Goal: Information Seeking & Learning: Learn about a topic

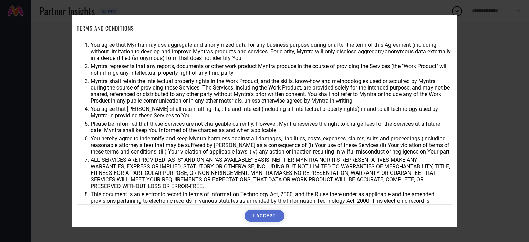
click at [266, 213] on button "I ACCEPT" at bounding box center [264, 216] width 40 height 12
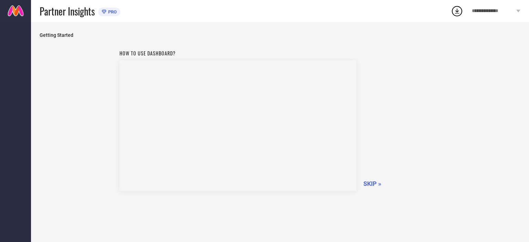
click at [373, 185] on span "SKIP »" at bounding box center [372, 183] width 18 height 7
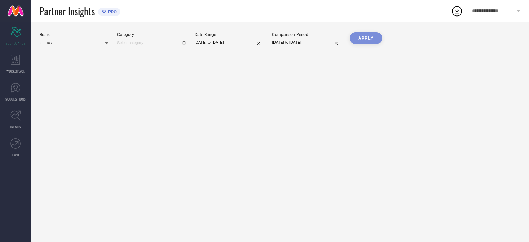
type input "All"
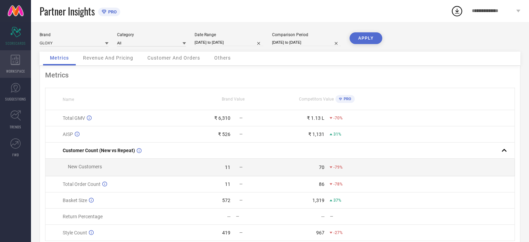
click at [14, 63] on icon at bounding box center [16, 60] width 10 height 10
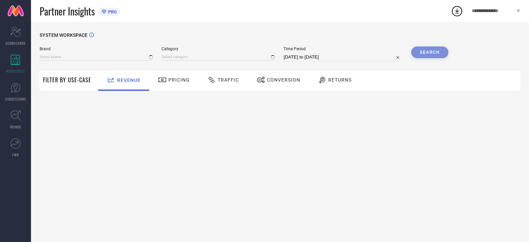
type input "GLOXY"
type input "All"
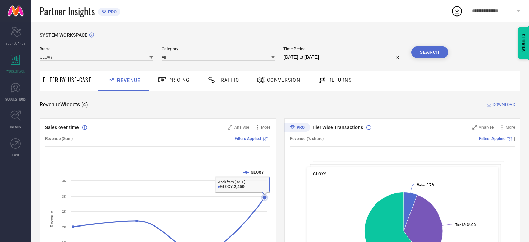
click at [261, 203] on icon at bounding box center [168, 225] width 191 height 55
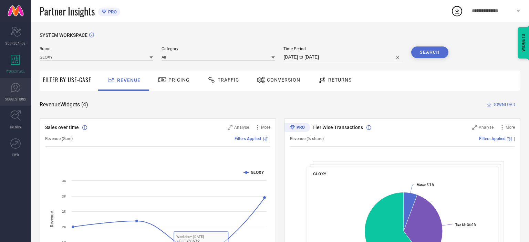
click at [28, 92] on link "SUGGESTIONS" at bounding box center [15, 92] width 31 height 28
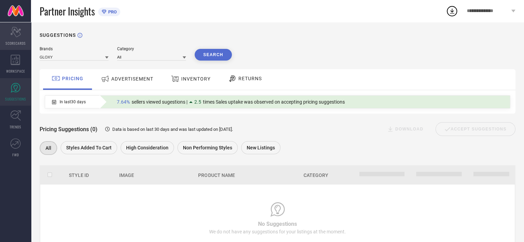
click at [12, 35] on icon "Scorecard" at bounding box center [15, 32] width 11 height 10
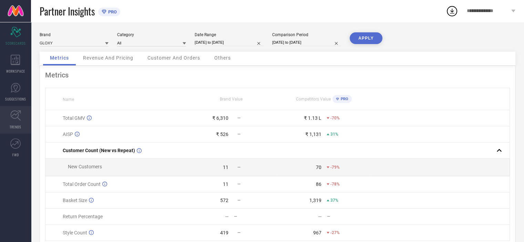
click at [21, 124] on span "TRENDS" at bounding box center [16, 126] width 12 height 5
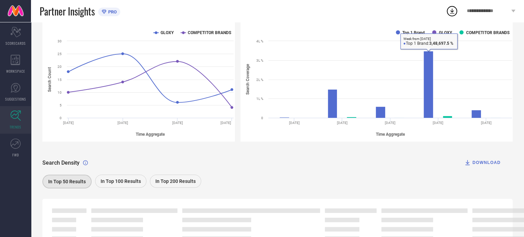
scroll to position [80, 0]
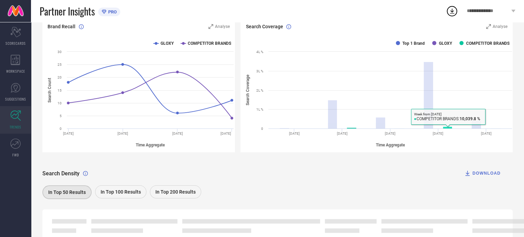
click at [449, 128] on rect at bounding box center [447, 128] width 9 height 2
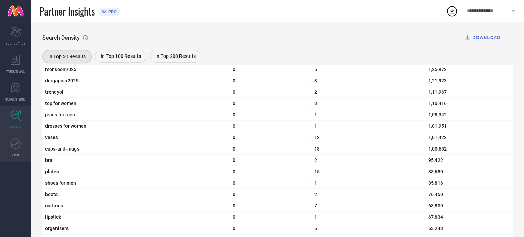
scroll to position [436, 0]
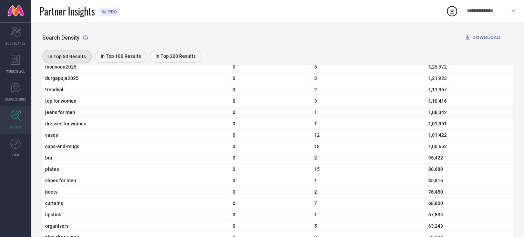
click at [59, 118] on td "jeans for men" at bounding box center [135, 112] width 187 height 11
click at [61, 113] on td "jeans for men" at bounding box center [135, 112] width 187 height 11
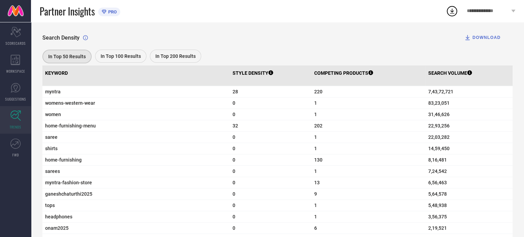
click at [175, 57] on span "In Top 200 Results" at bounding box center [175, 56] width 40 height 6
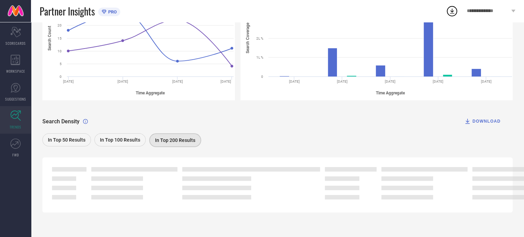
click at [334, 108] on div "Search Density DOWNLOAD In Top 50 Results In Top 100 Results In Top 200 Results" at bounding box center [277, 127] width 470 height 43
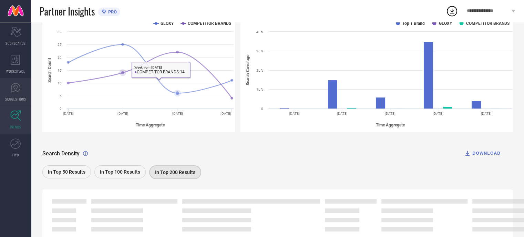
scroll to position [86, 0]
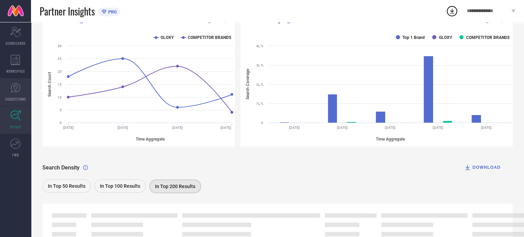
click at [20, 86] on icon at bounding box center [15, 88] width 10 height 10
